Goal: Information Seeking & Learning: Learn about a topic

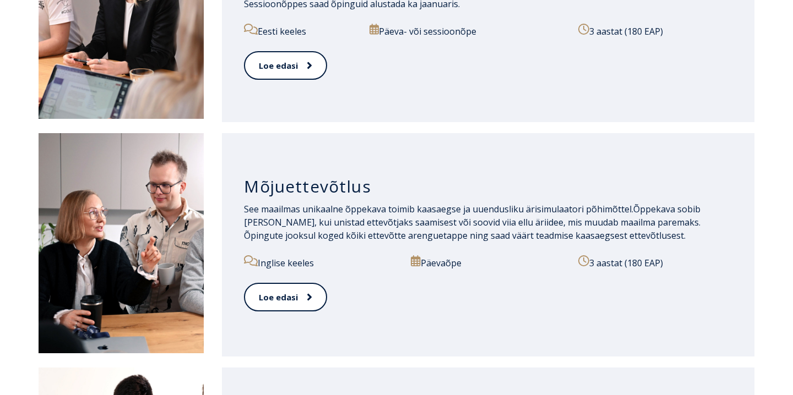
scroll to position [764, 0]
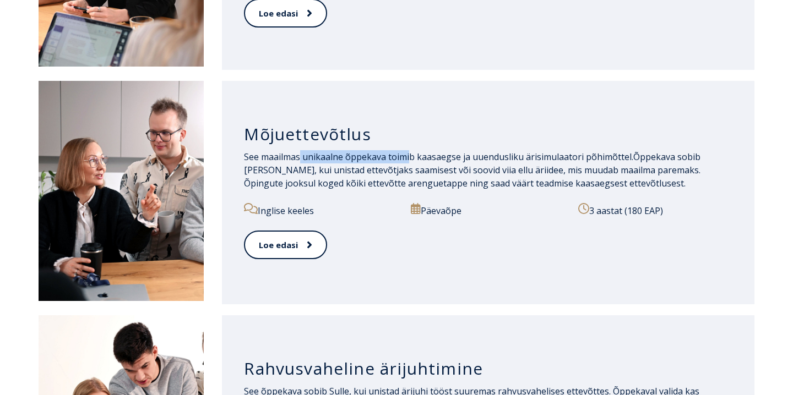
drag, startPoint x: 300, startPoint y: 156, endPoint x: 408, endPoint y: 157, distance: 108.5
click at [408, 157] on span "See maailmas unikaalne õppekava toimib kaasaegse ja uuendusliku ärisimulaatori …" at bounding box center [438, 157] width 389 height 12
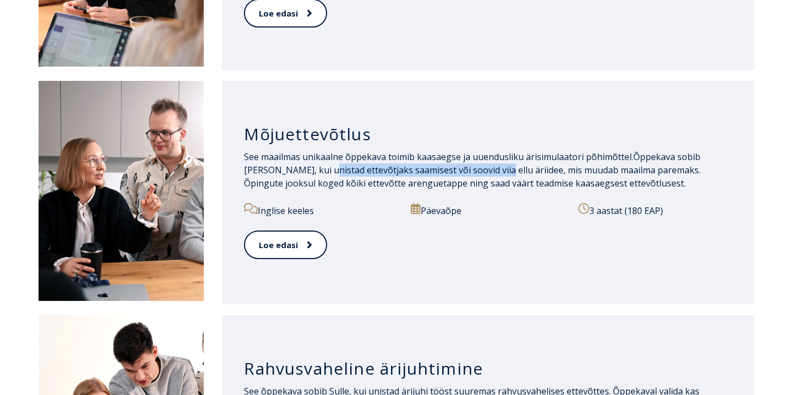
drag, startPoint x: 296, startPoint y: 172, endPoint x: 466, endPoint y: 166, distance: 170.3
click at [466, 166] on span "Õppekava sobib Sulle, kui unistad ettevõtjaks saamisest või soovid viia ellu är…" at bounding box center [472, 170] width 457 height 39
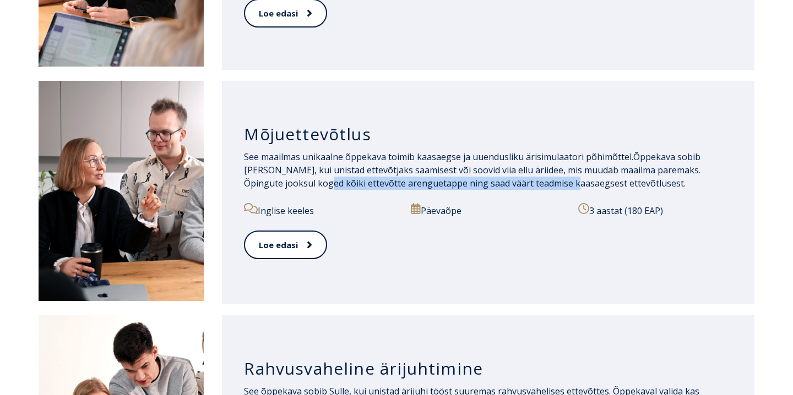
drag, startPoint x: 263, startPoint y: 185, endPoint x: 514, endPoint y: 188, distance: 251.7
click at [514, 188] on span "Õppekava sobib Sulle, kui unistad ettevõtjaks saamisest või soovid viia ellu är…" at bounding box center [472, 170] width 457 height 39
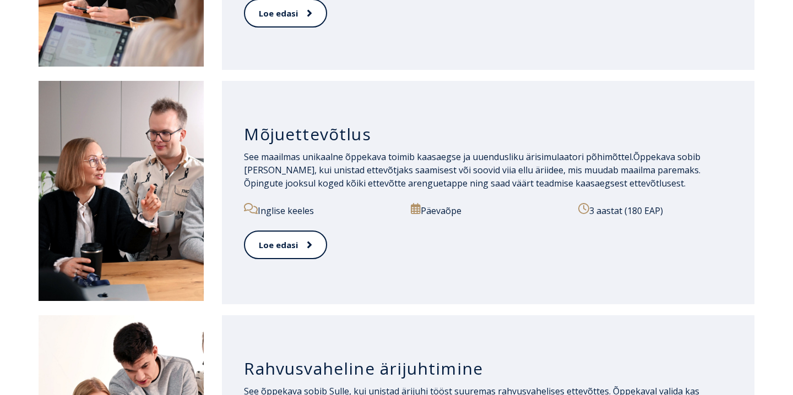
click at [517, 199] on div "See maailmas unikaalne õppekava toimib kaasaegse ja uuendusliku ärisimulaatori …" at bounding box center [488, 176] width 489 height 53
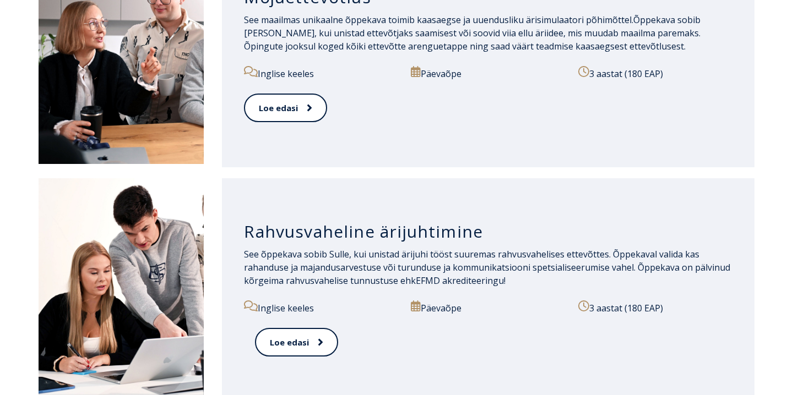
scroll to position [988, 0]
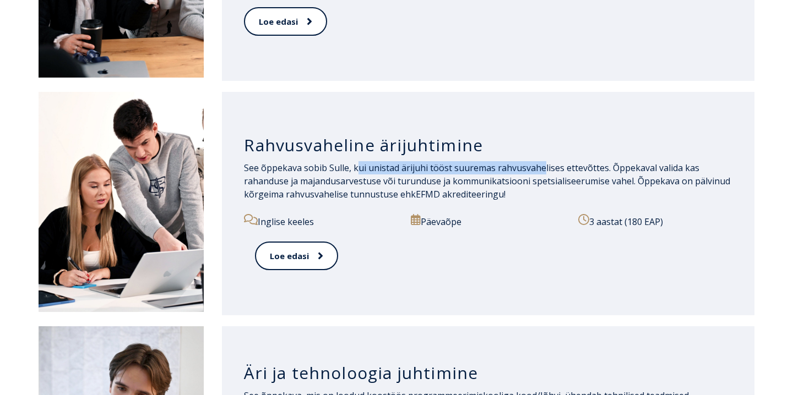
drag, startPoint x: 357, startPoint y: 166, endPoint x: 540, endPoint y: 172, distance: 182.4
click at [540, 172] on span "See õppekava sobib Sulle, kui unistad ärijuhi tööst suuremas rahvusvahelises et…" at bounding box center [487, 181] width 486 height 39
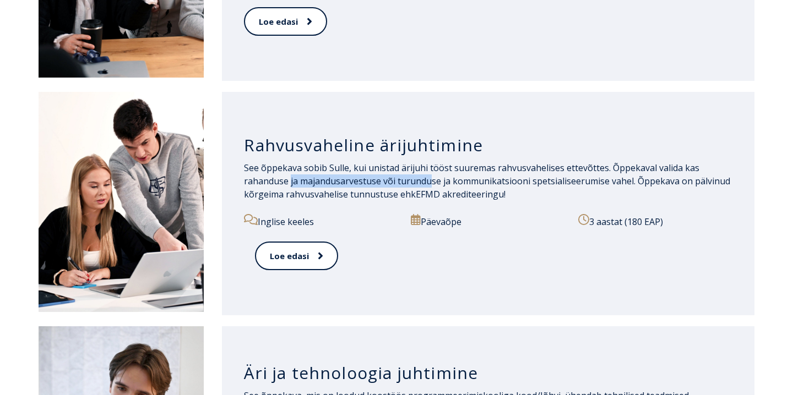
drag, startPoint x: 290, startPoint y: 183, endPoint x: 432, endPoint y: 183, distance: 141.6
click at [432, 183] on span "See õppekava sobib Sulle, kui unistad ärijuhi tööst suuremas rahvusvahelises et…" at bounding box center [487, 181] width 486 height 39
click at [460, 182] on span "See õppekava sobib Sulle, kui unistad ärijuhi tööst suuremas rahvusvahelises et…" at bounding box center [487, 181] width 486 height 39
drag, startPoint x: 299, startPoint y: 199, endPoint x: 420, endPoint y: 200, distance: 120.6
click at [421, 200] on p "See õppekava sobib Sulle, kui unistad ärijuhi tööst suuremas rahvusvahelises et…" at bounding box center [488, 181] width 489 height 40
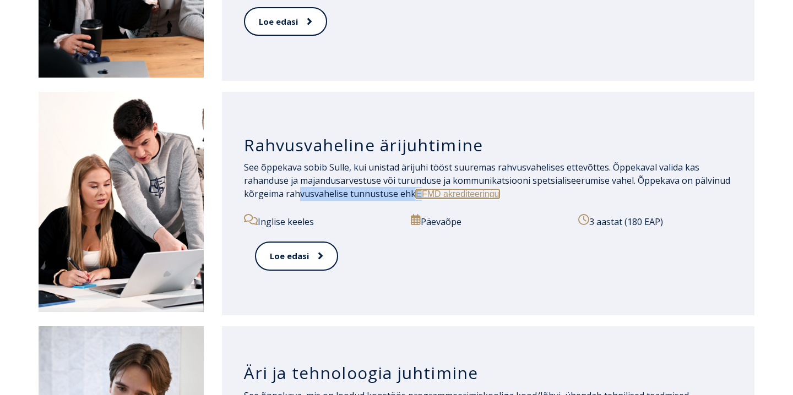
click at [444, 196] on link "EFMD akrediteeringu" at bounding box center [457, 193] width 83 height 9
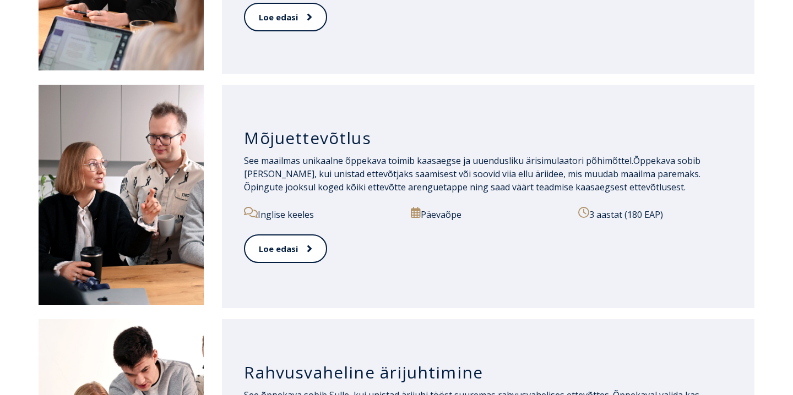
scroll to position [758, 0]
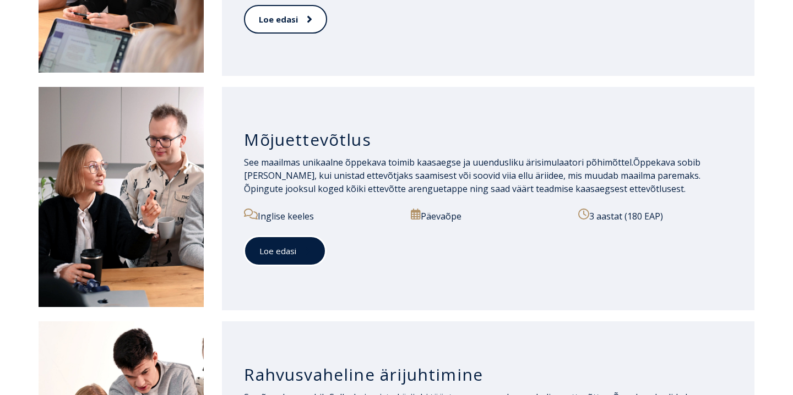
click at [284, 260] on link "Loe edasi" at bounding box center [285, 251] width 82 height 30
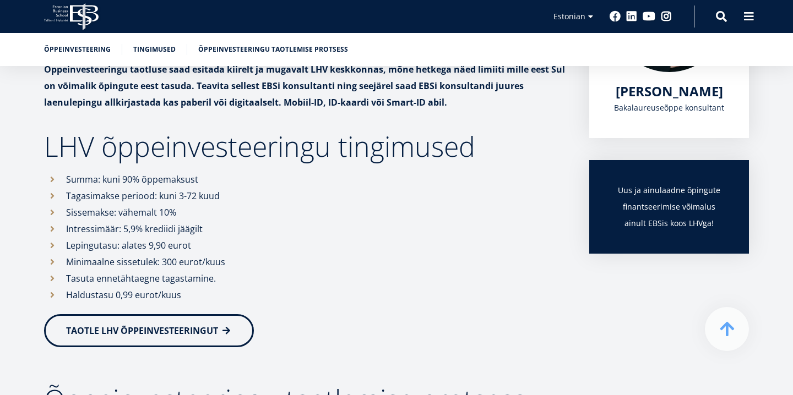
scroll to position [281, 0]
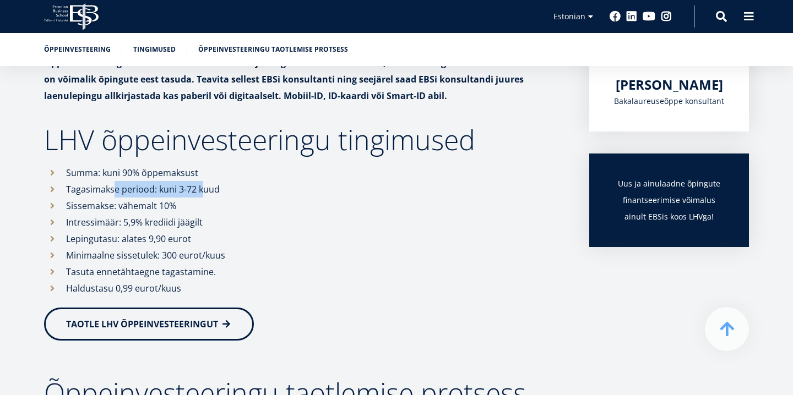
drag, startPoint x: 112, startPoint y: 190, endPoint x: 202, endPoint y: 189, distance: 89.8
click at [202, 189] on li "Tagasimakse periood: kuni 3-72 kuud" at bounding box center [305, 189] width 523 height 17
drag, startPoint x: 122, startPoint y: 223, endPoint x: 189, endPoint y: 223, distance: 67.7
click at [191, 223] on li "Intressimäär: 5,9% krediidi jäägilt" at bounding box center [305, 222] width 523 height 17
drag, startPoint x: 164, startPoint y: 256, endPoint x: 223, endPoint y: 256, distance: 58.9
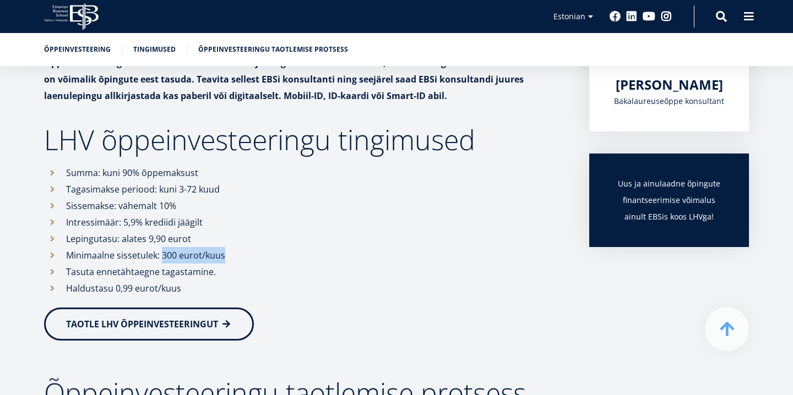
click at [223, 256] on li "Minimaalne sissetulek: 300 eurot/kuus" at bounding box center [305, 255] width 523 height 17
click at [267, 288] on li "Haldustasu 0,99 eurot/kuus" at bounding box center [305, 288] width 523 height 17
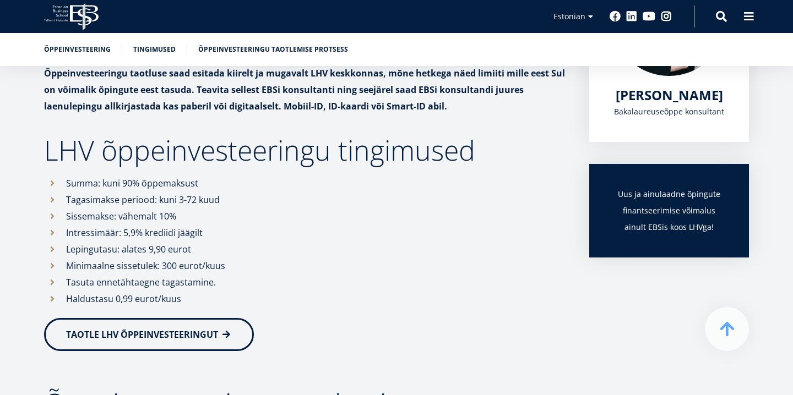
scroll to position [181, 0]
